Goal: Check status: Check status

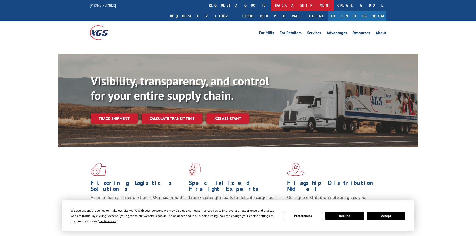
click at [271, 5] on link "track a shipment" at bounding box center [302, 5] width 63 height 11
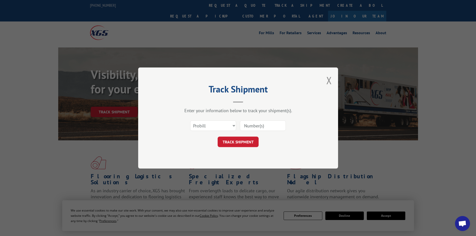
click at [234, 125] on select "Select category... Probill BOL PO" at bounding box center [213, 126] width 46 height 11
select select "bol"
click at [190, 121] on select "Select category... Probill BOL PO" at bounding box center [213, 126] width 46 height 11
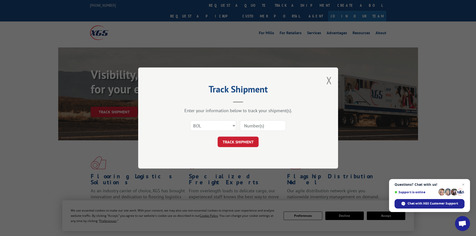
click at [250, 126] on input at bounding box center [263, 126] width 46 height 11
paste input "2918450566"
type input "2918450566"
click at [253, 145] on button "TRACK SHIPMENT" at bounding box center [238, 142] width 41 height 11
